Goal: Understand process/instructions: Learn how to perform a task or action

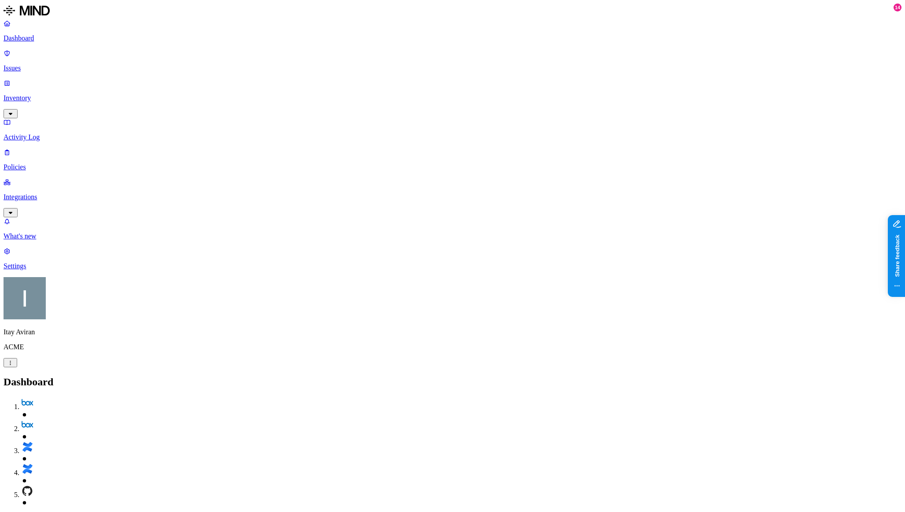
click at [49, 193] on p "Integrations" at bounding box center [453, 197] width 898 height 8
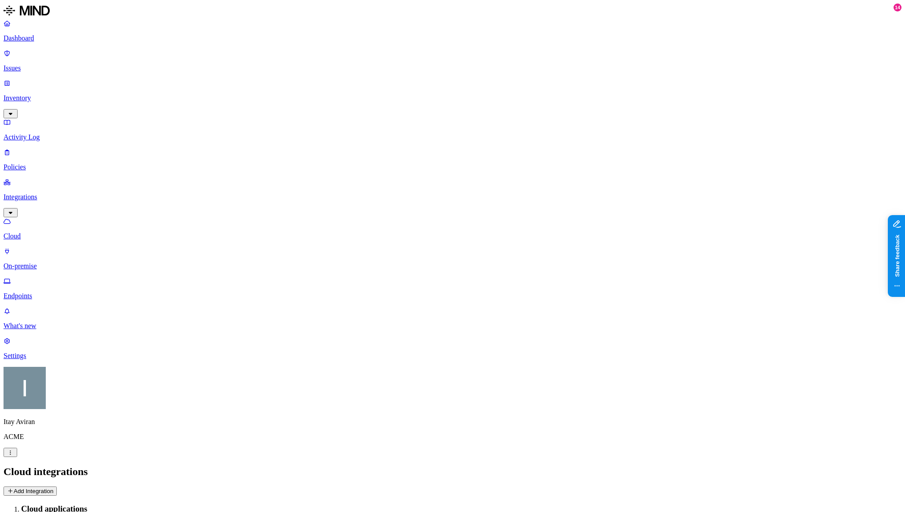
click at [59, 292] on p "Endpoints" at bounding box center [453, 296] width 898 height 8
click at [29, 487] on button "Deploy" at bounding box center [17, 491] width 26 height 9
